Goal: Information Seeking & Learning: Learn about a topic

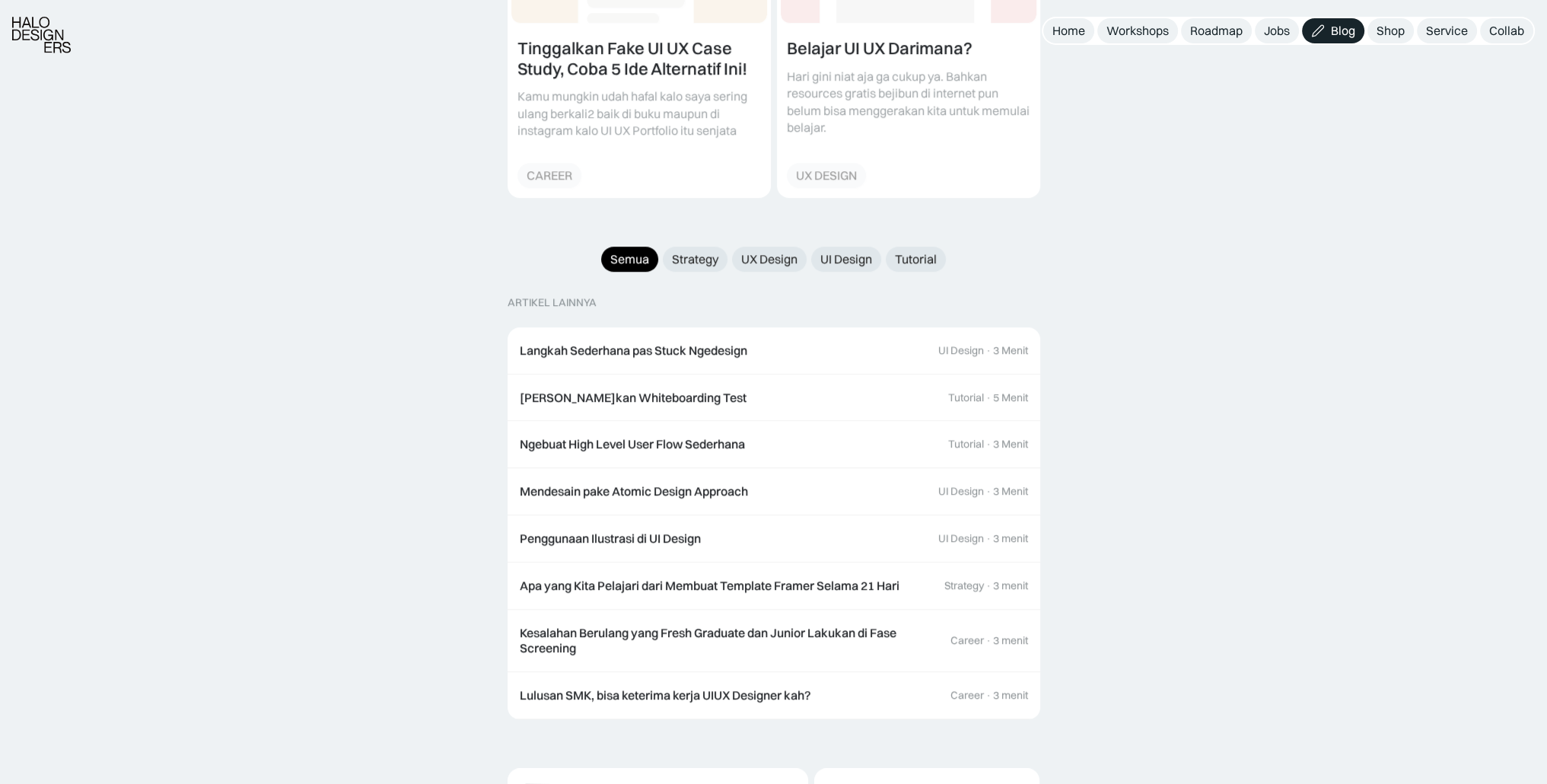
scroll to position [1389, 0]
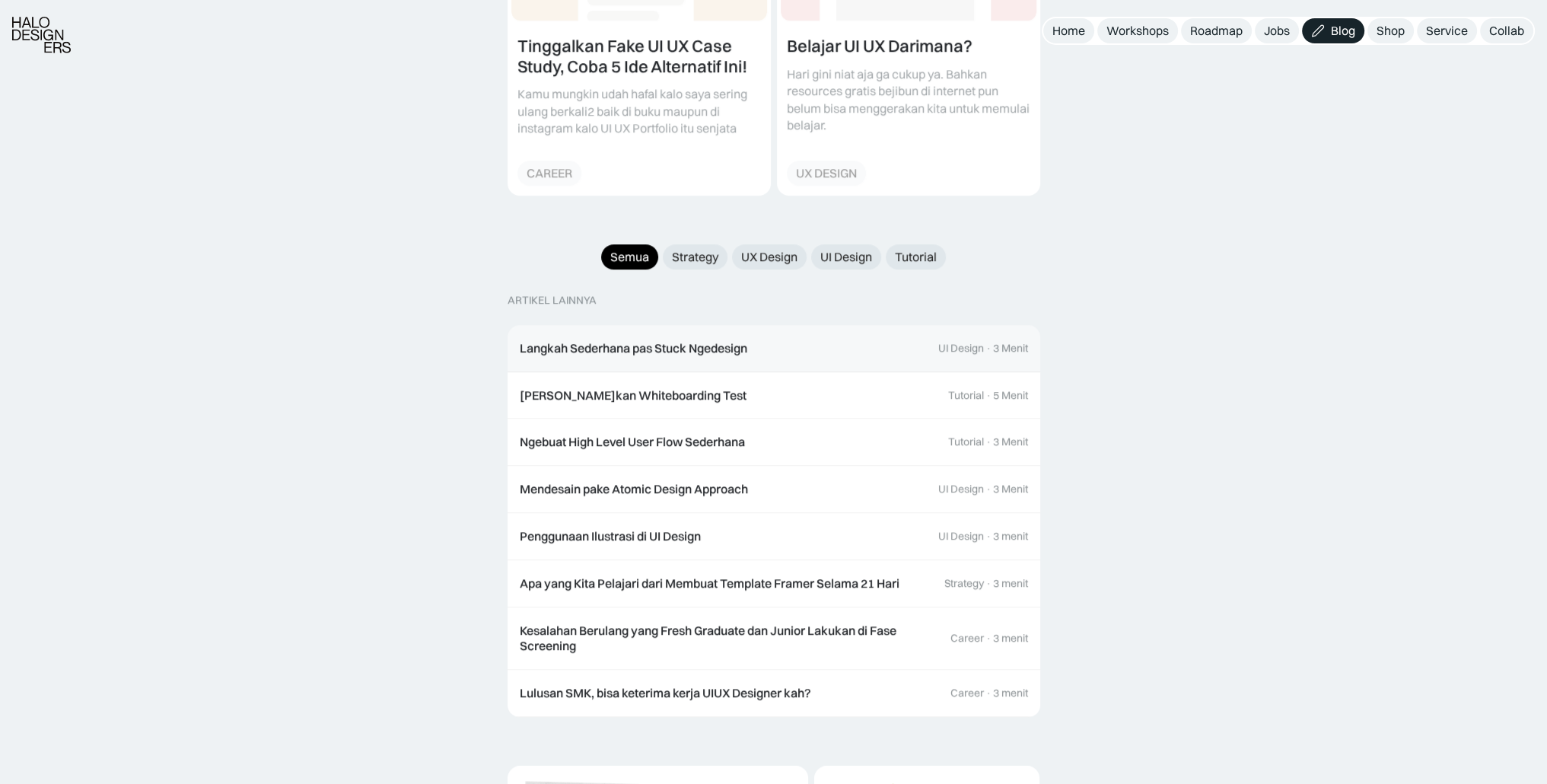
click at [994, 342] on div "3 Menit" at bounding box center [1011, 348] width 35 height 13
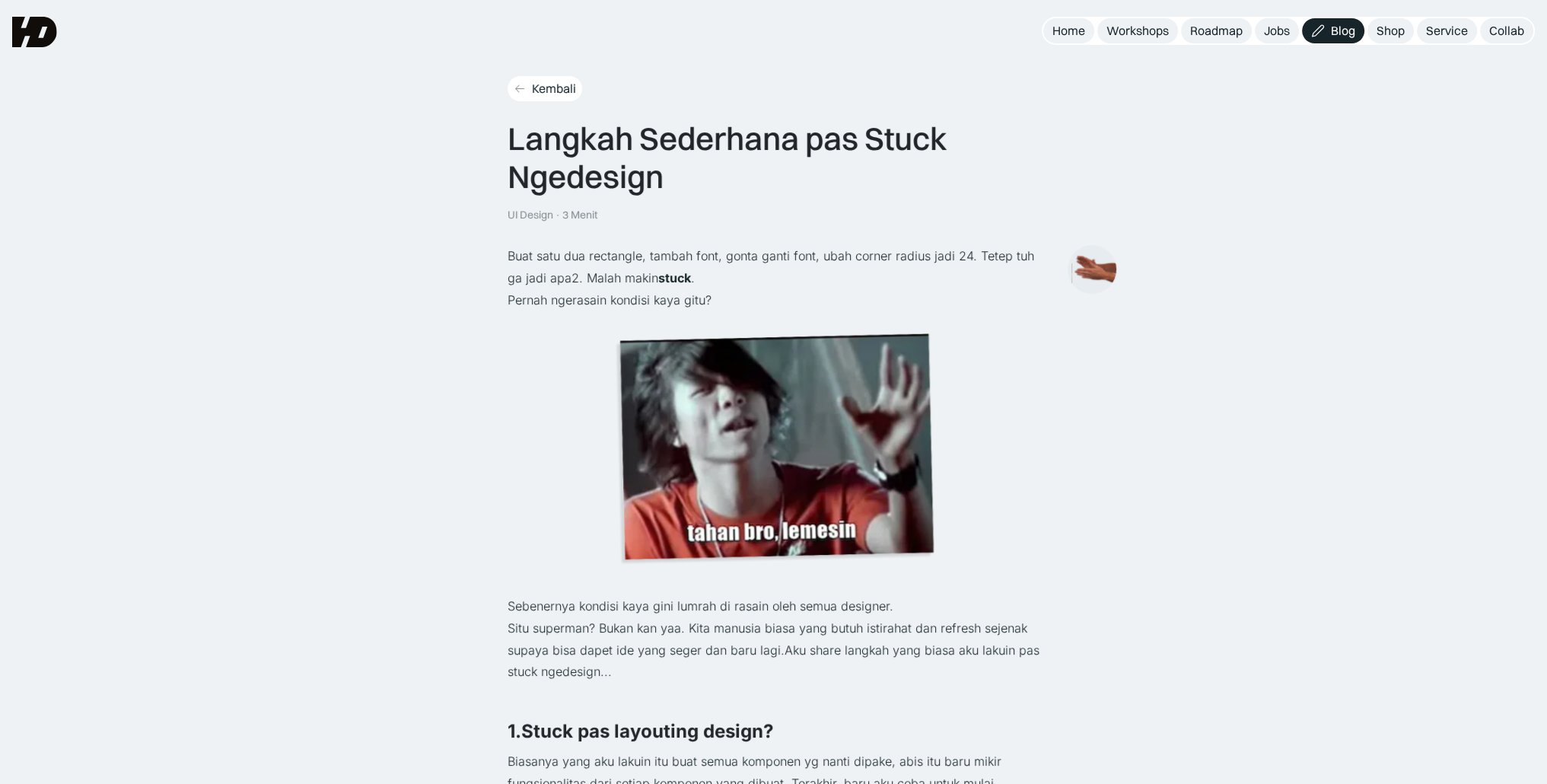
click at [521, 82] on icon at bounding box center [520, 88] width 12 height 13
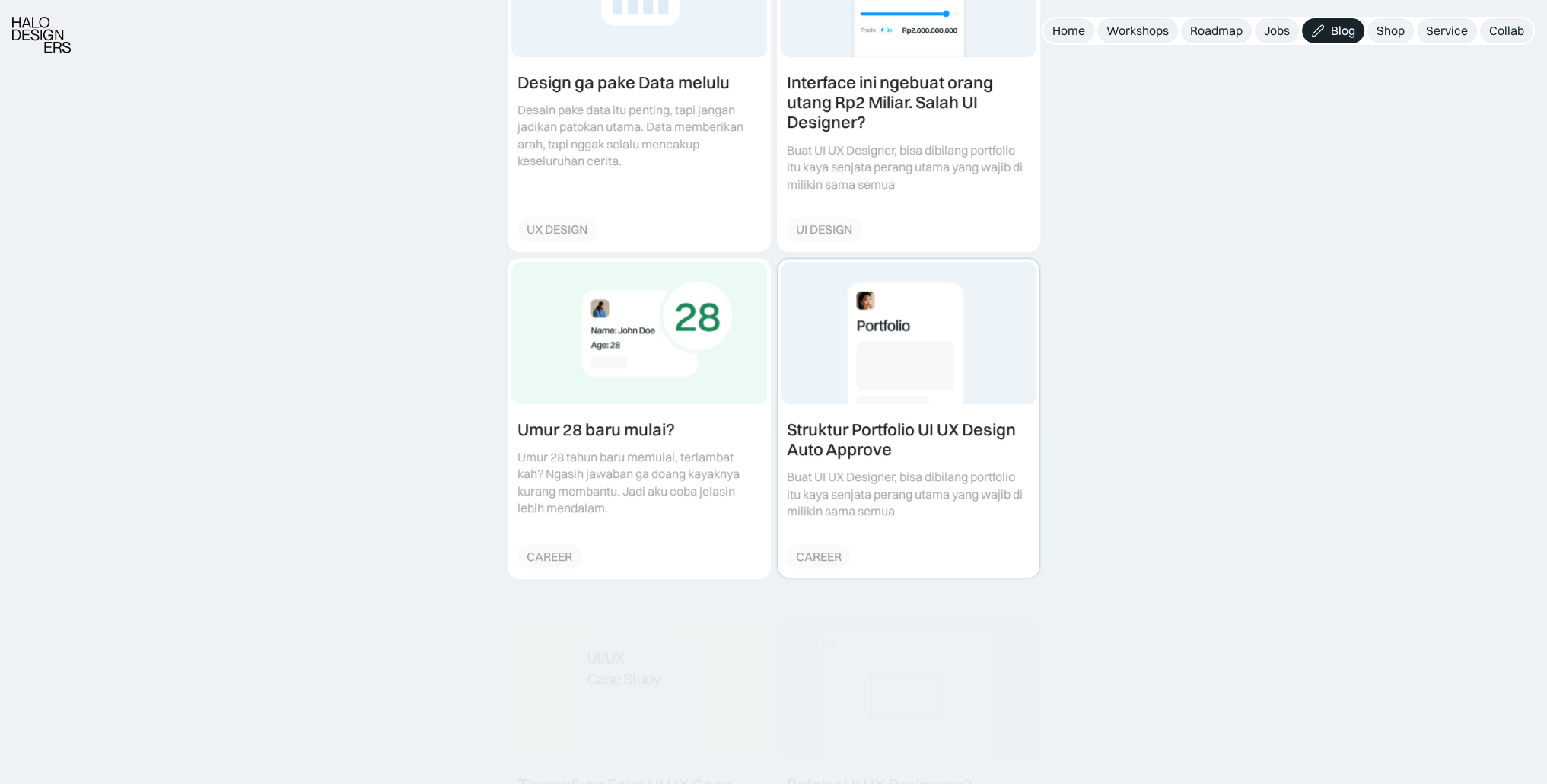
scroll to position [682, 0]
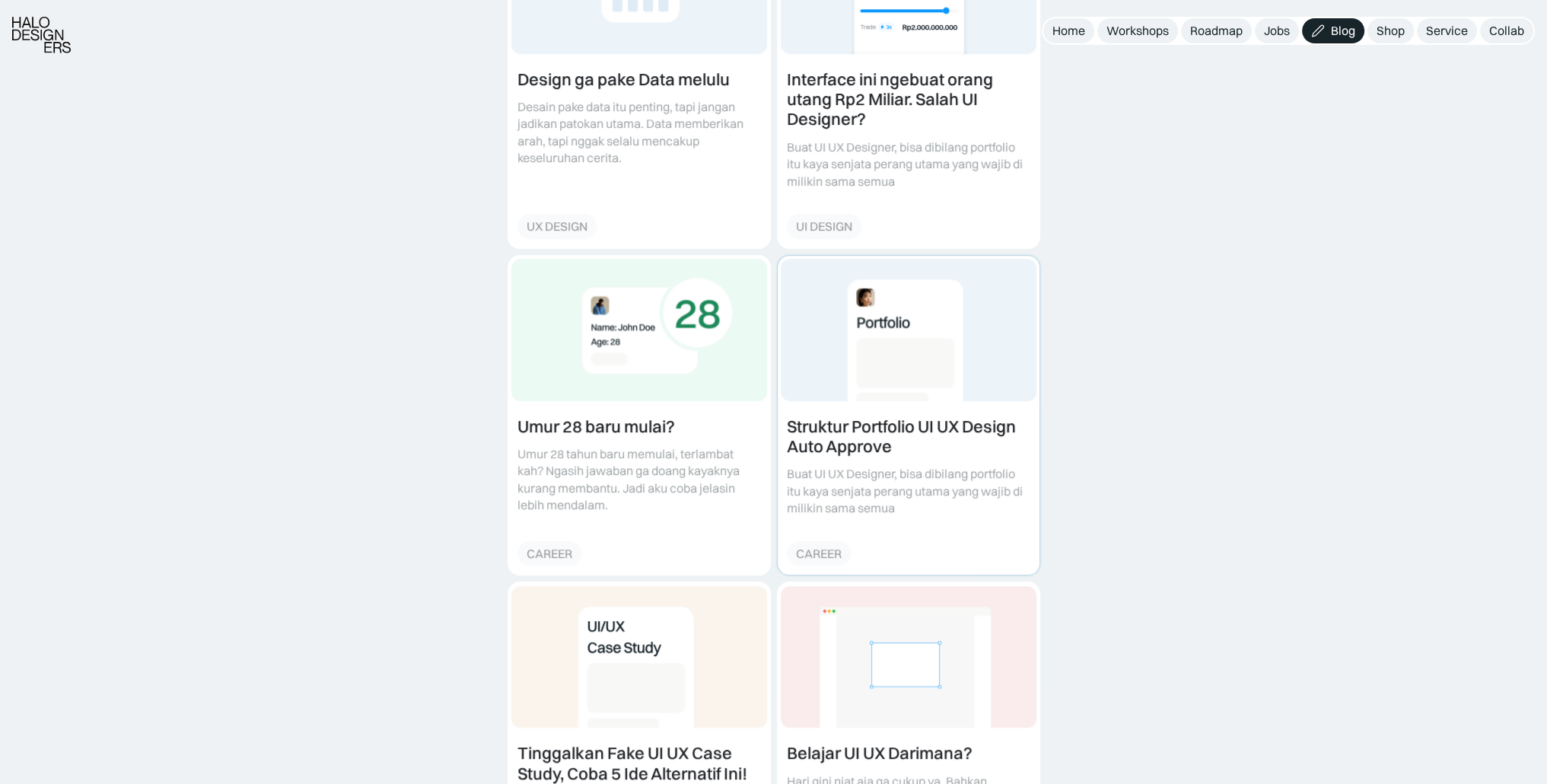
click at [891, 452] on link at bounding box center [908, 415] width 262 height 319
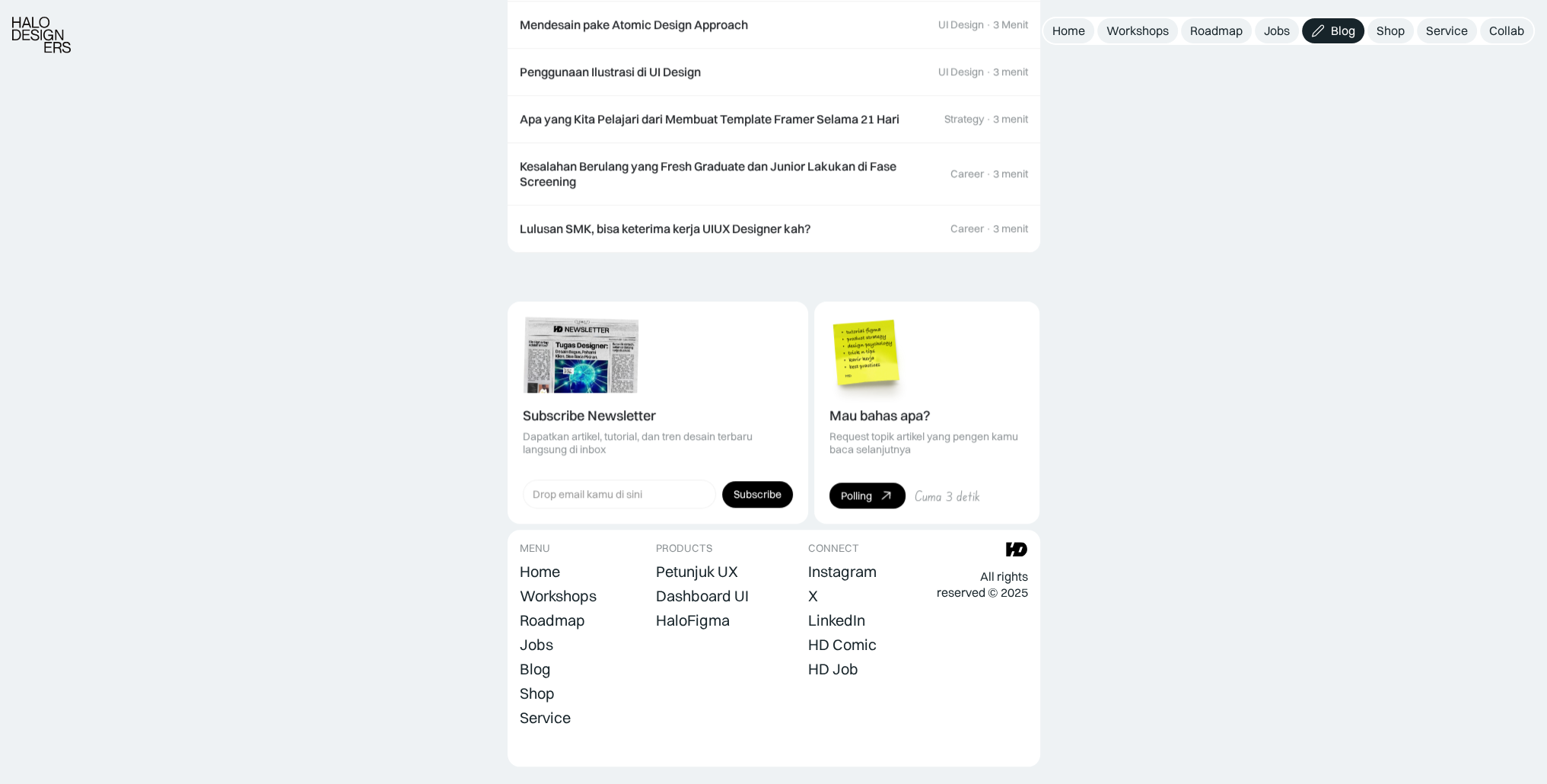
scroll to position [1853, 0]
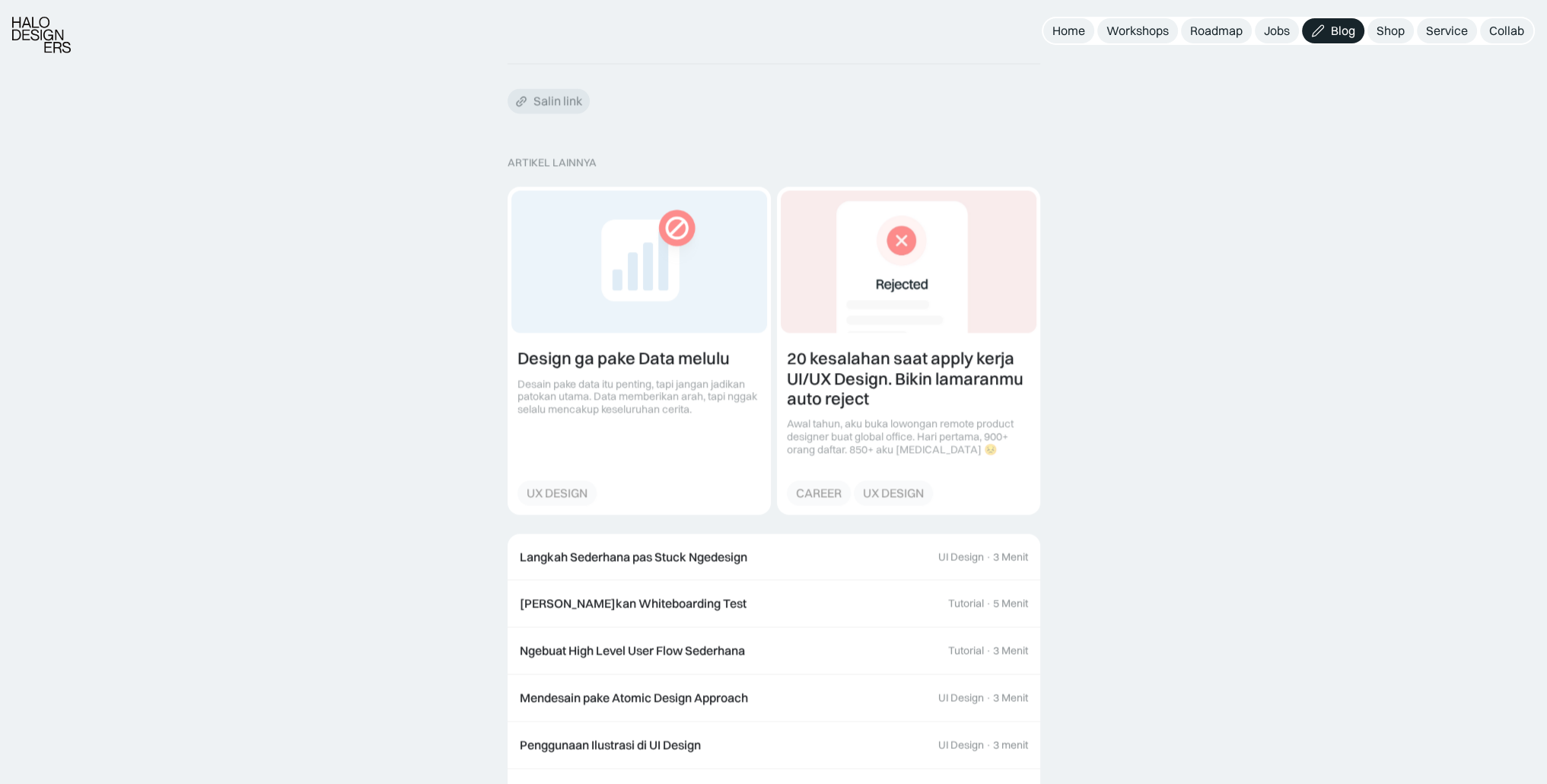
scroll to position [3159, 0]
